Goal: Information Seeking & Learning: Learn about a topic

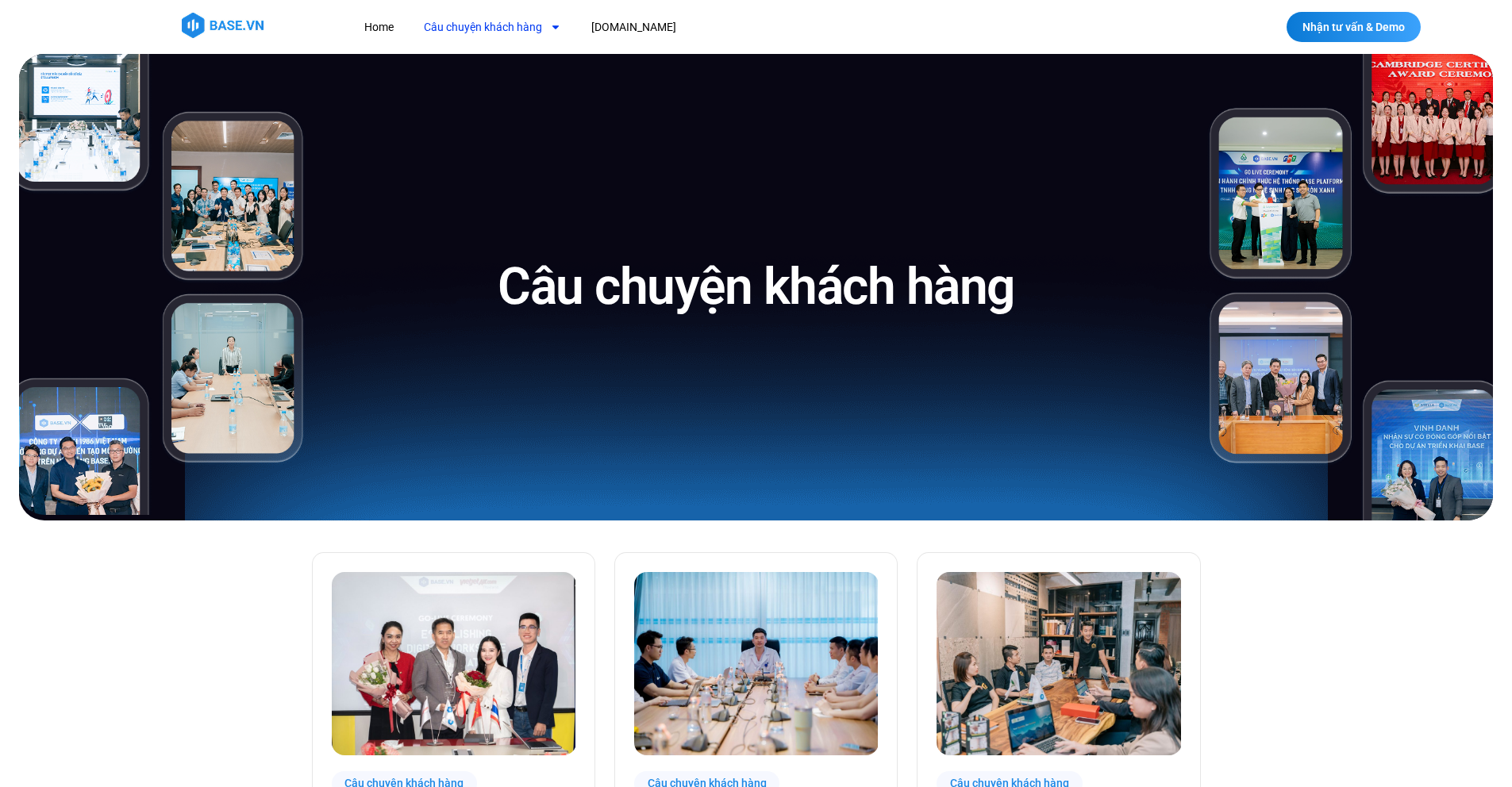
click at [557, 25] on icon "Menu" at bounding box center [555, 27] width 11 height 11
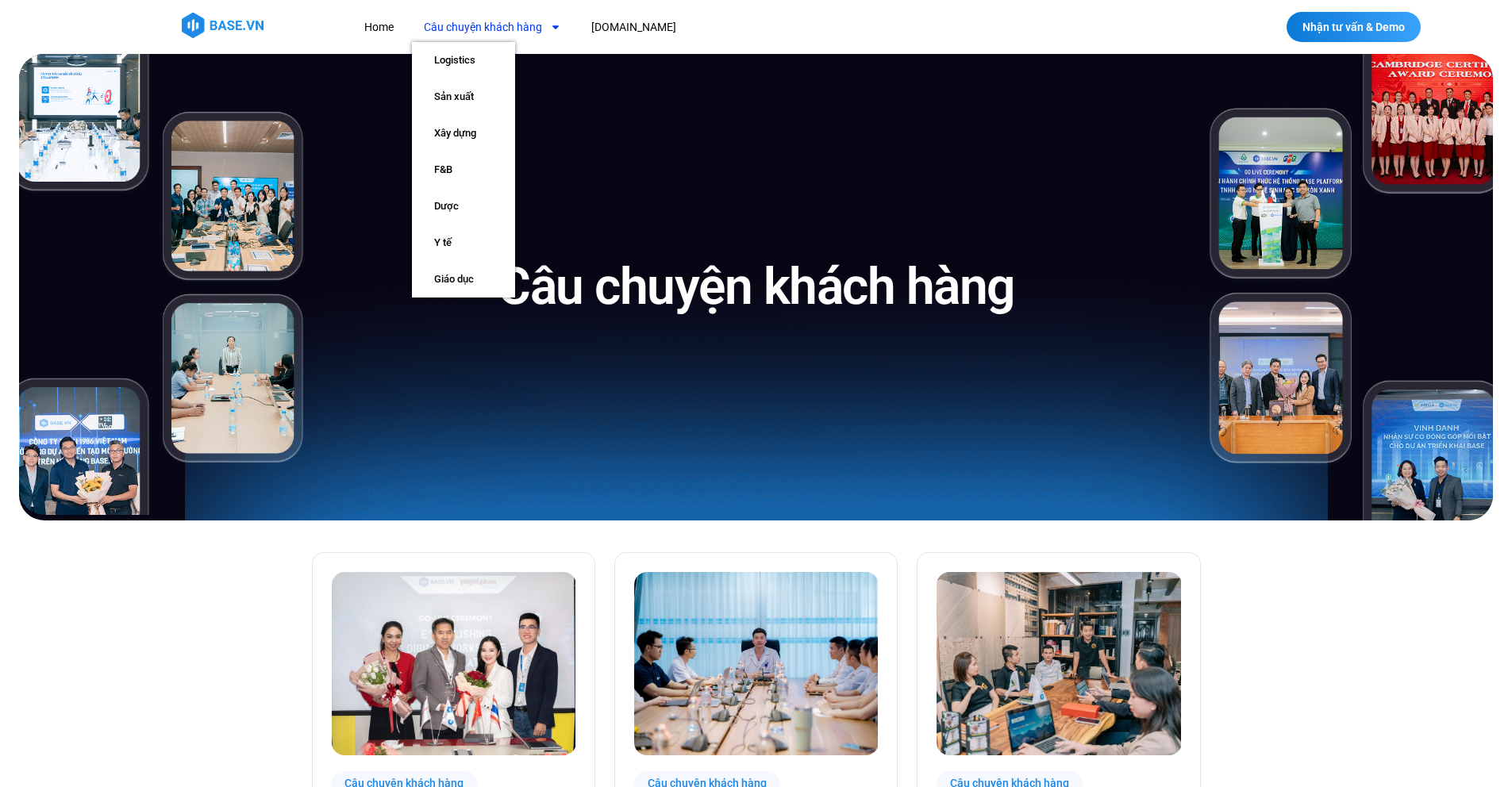
click at [672, 29] on nav "Home Câu chuyện khách hàng Logistics Sản xuất Xây dựng F&B Dược Y tế Giáo dục B…" at bounding box center [660, 27] width 615 height 29
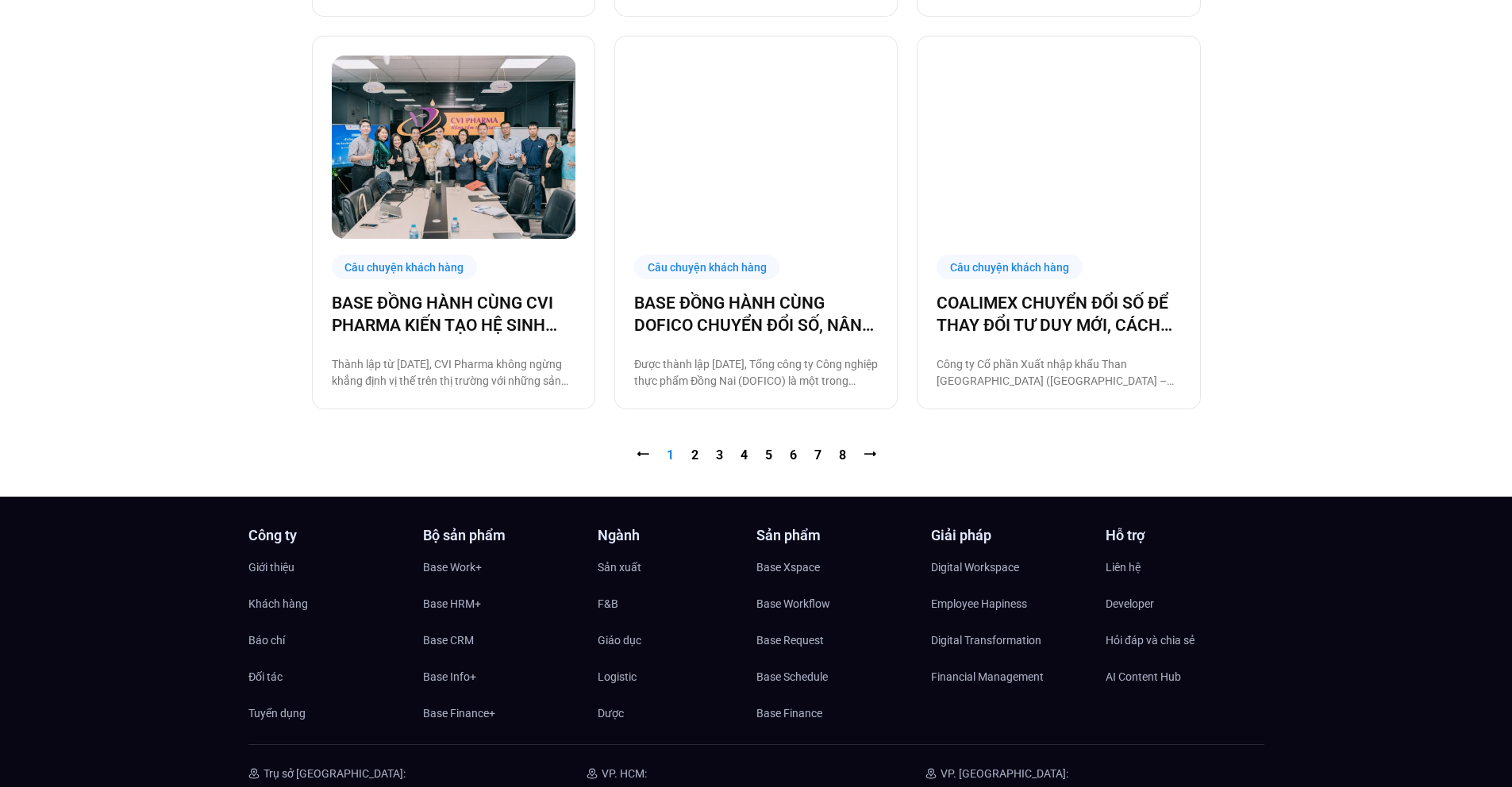
scroll to position [1768, 0]
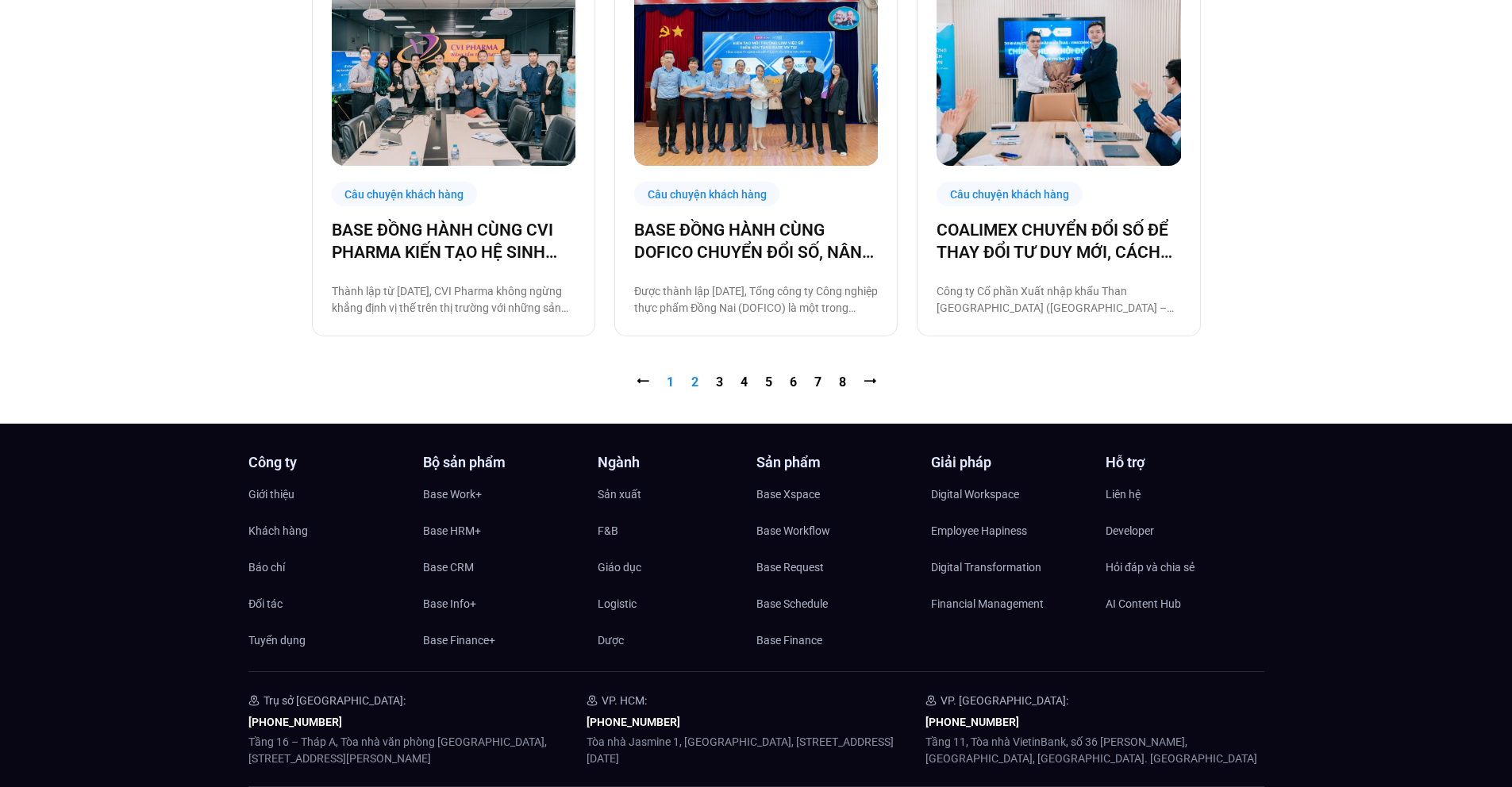
click at [696, 384] on link "Trang 2" at bounding box center [695, 382] width 7 height 15
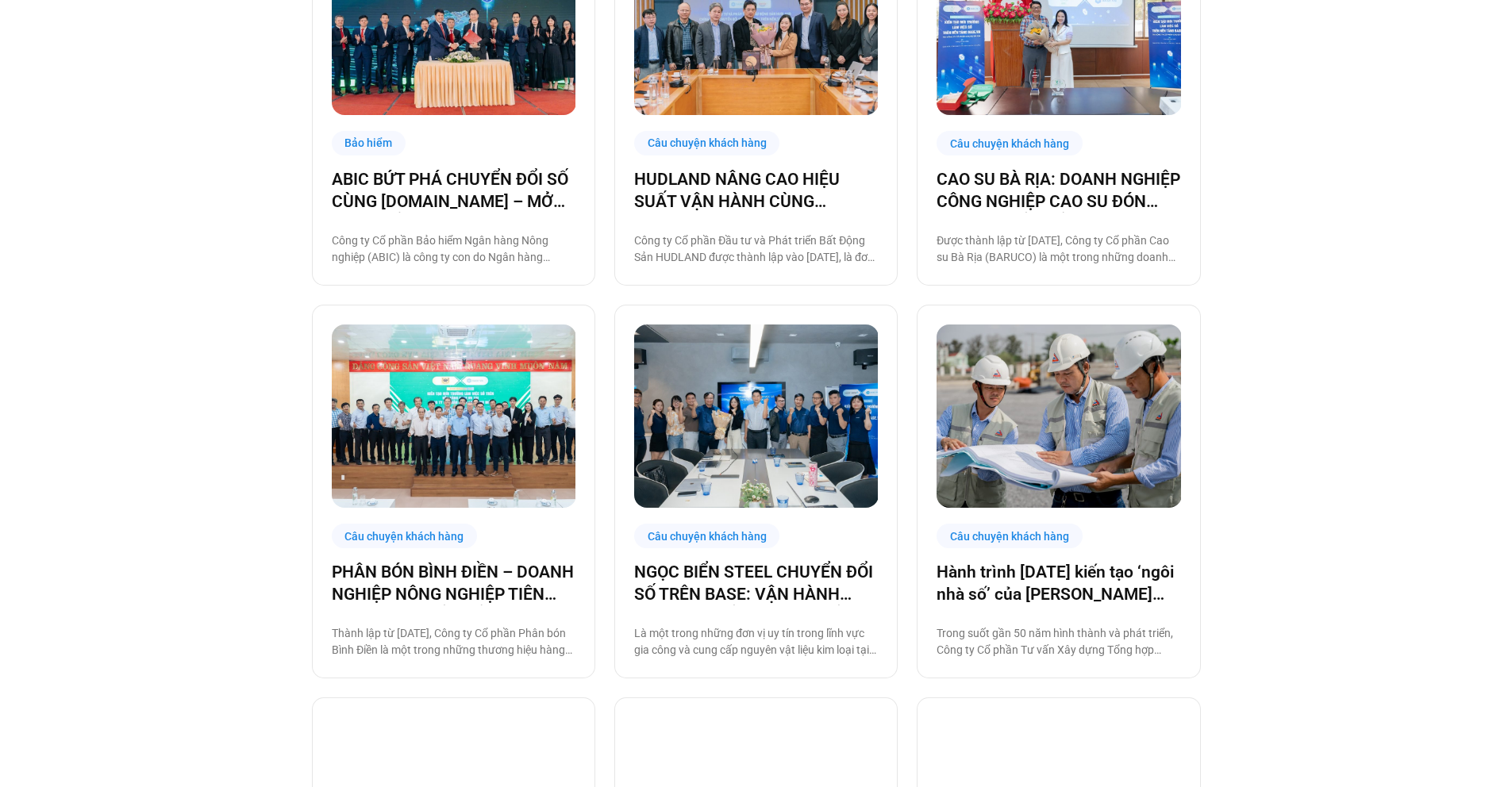
scroll to position [1053, 0]
